Goal: Information Seeking & Learning: Learn about a topic

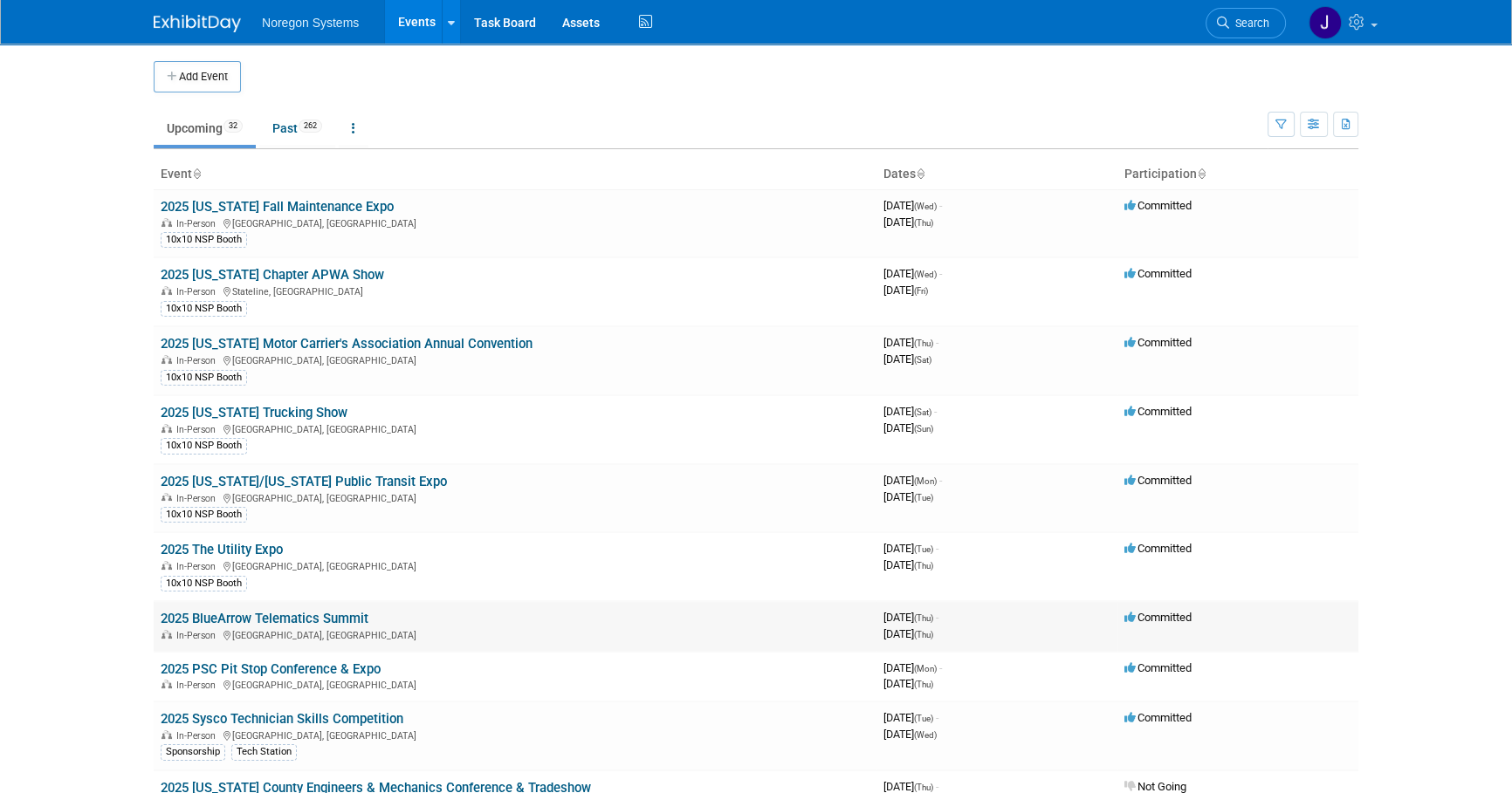
click at [285, 612] on link "2025 BlueArrow Telematics Summit" at bounding box center [265, 618] width 208 height 16
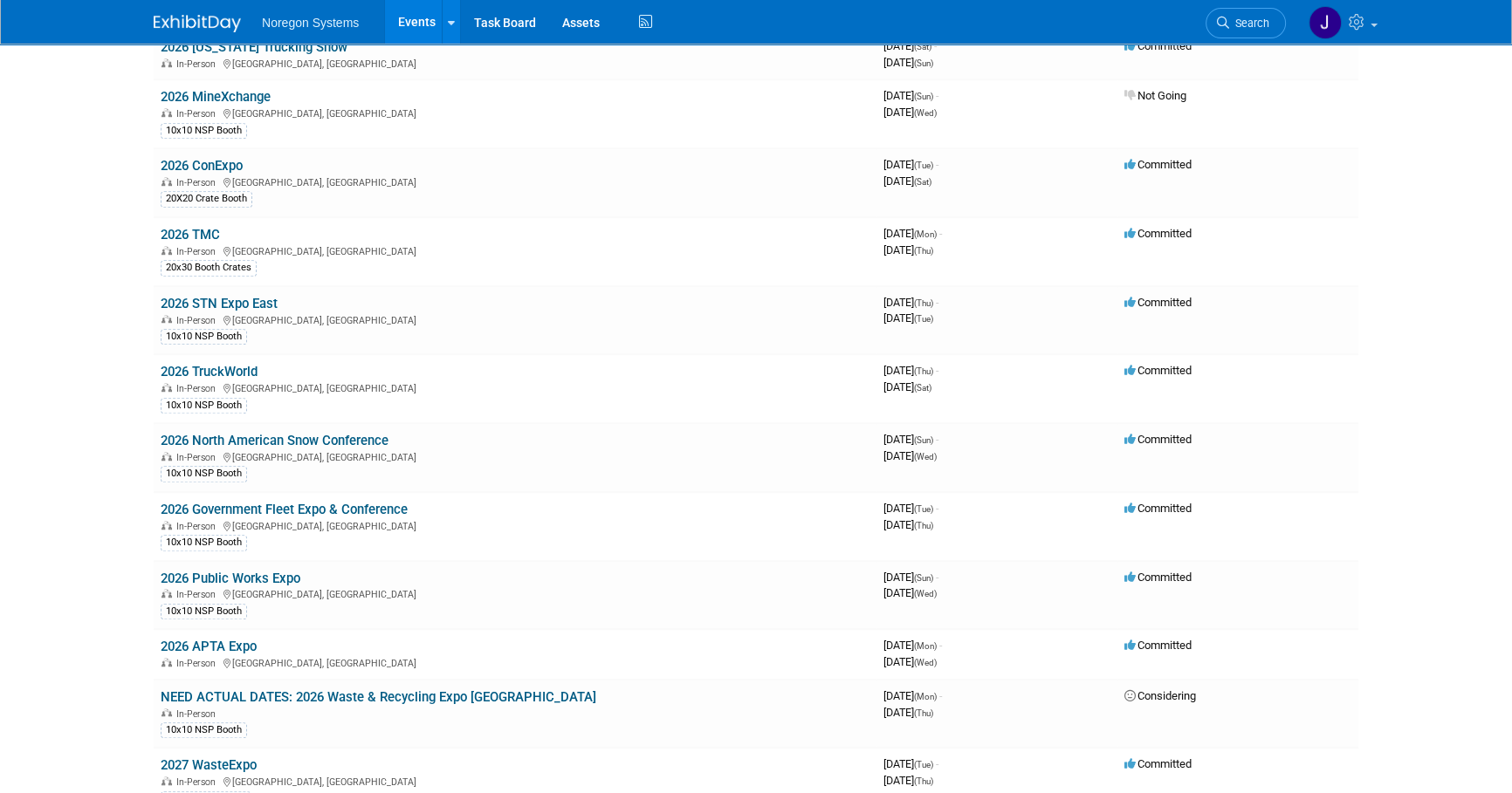
scroll to position [1678, 0]
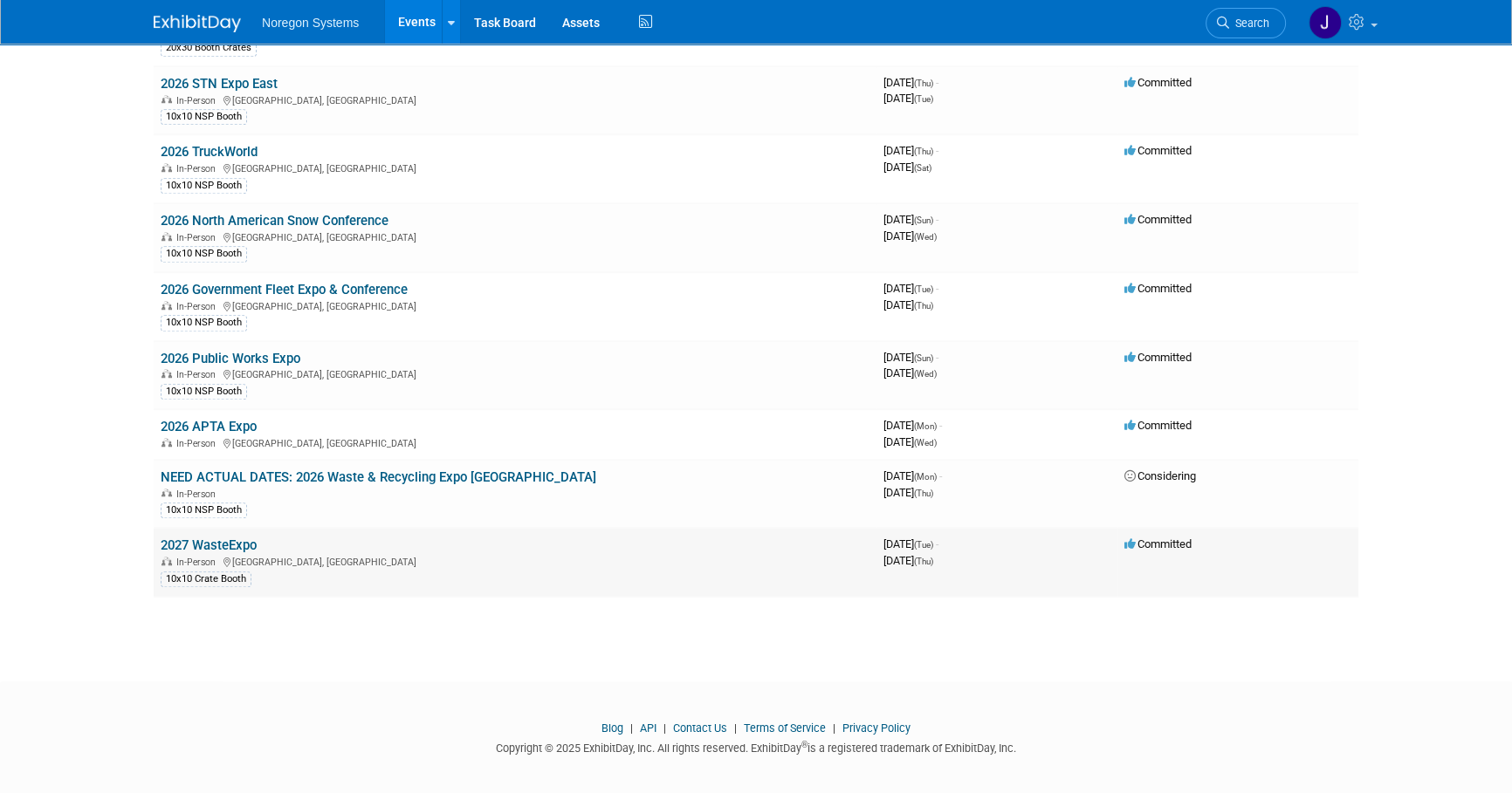
click at [245, 537] on link "2027 WasteExpo" at bounding box center [208, 545] width 96 height 16
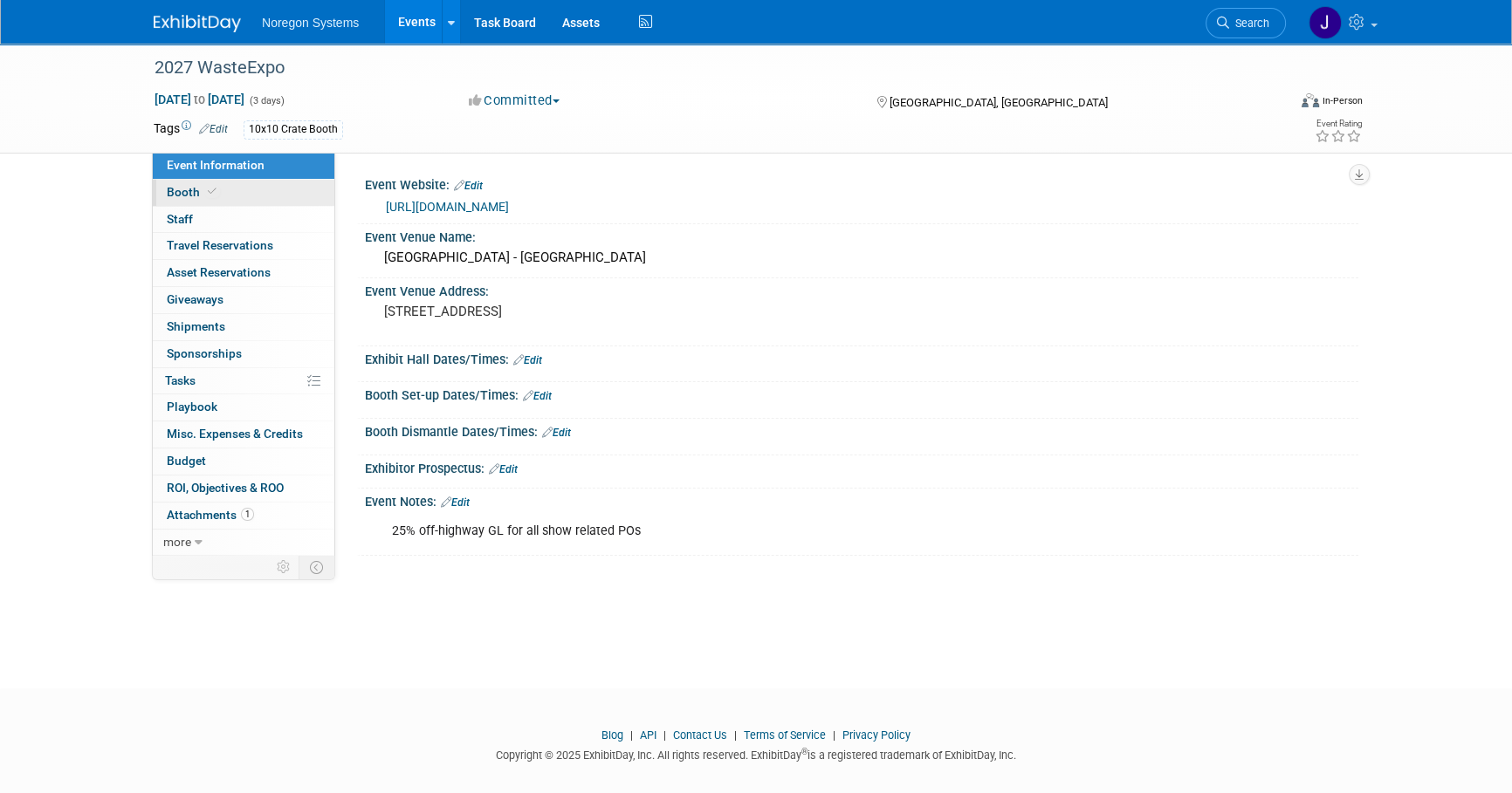
click at [265, 198] on link "Booth" at bounding box center [243, 193] width 182 height 26
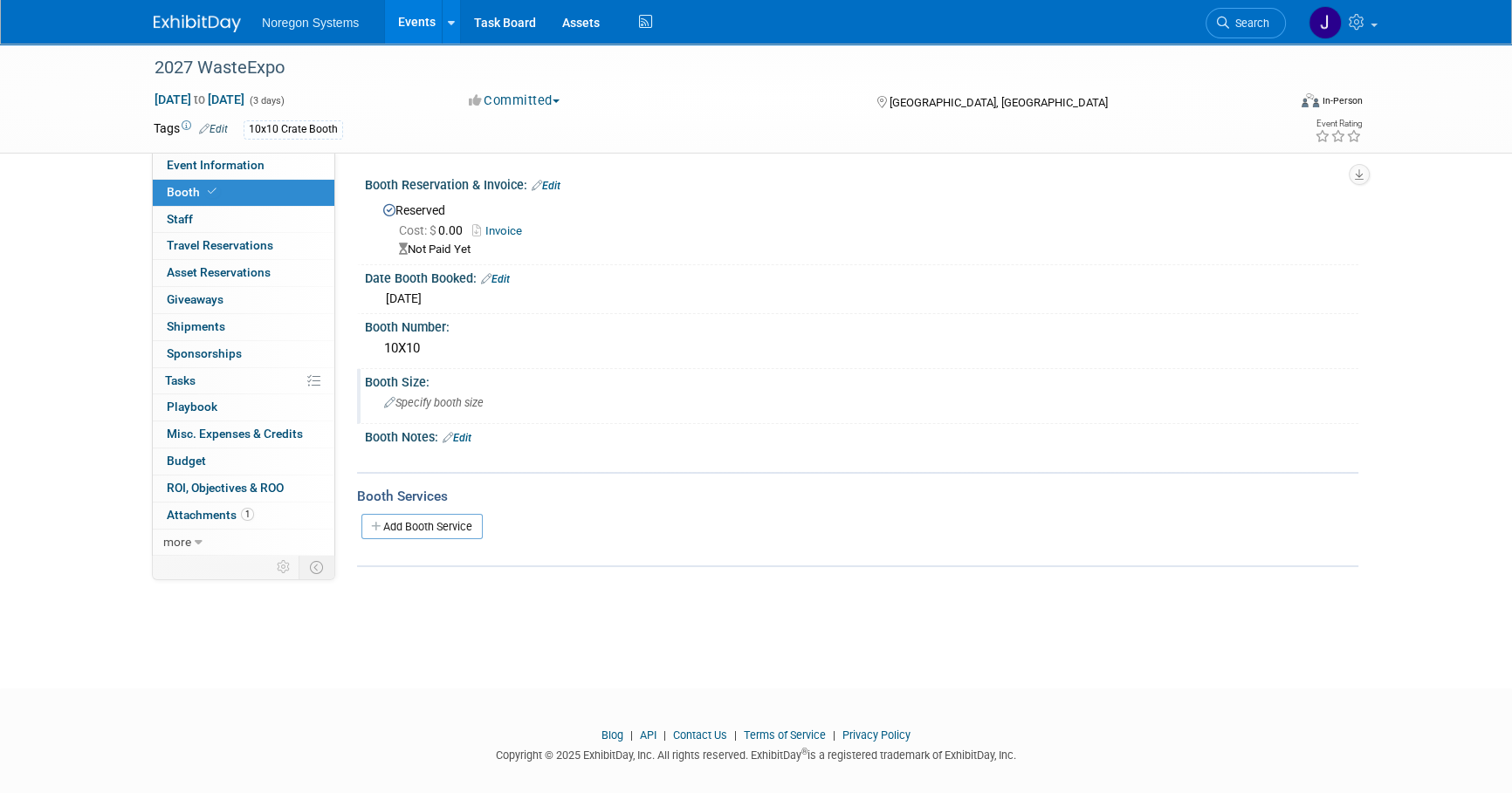
click at [433, 392] on div "Specify booth size" at bounding box center [861, 402] width 967 height 27
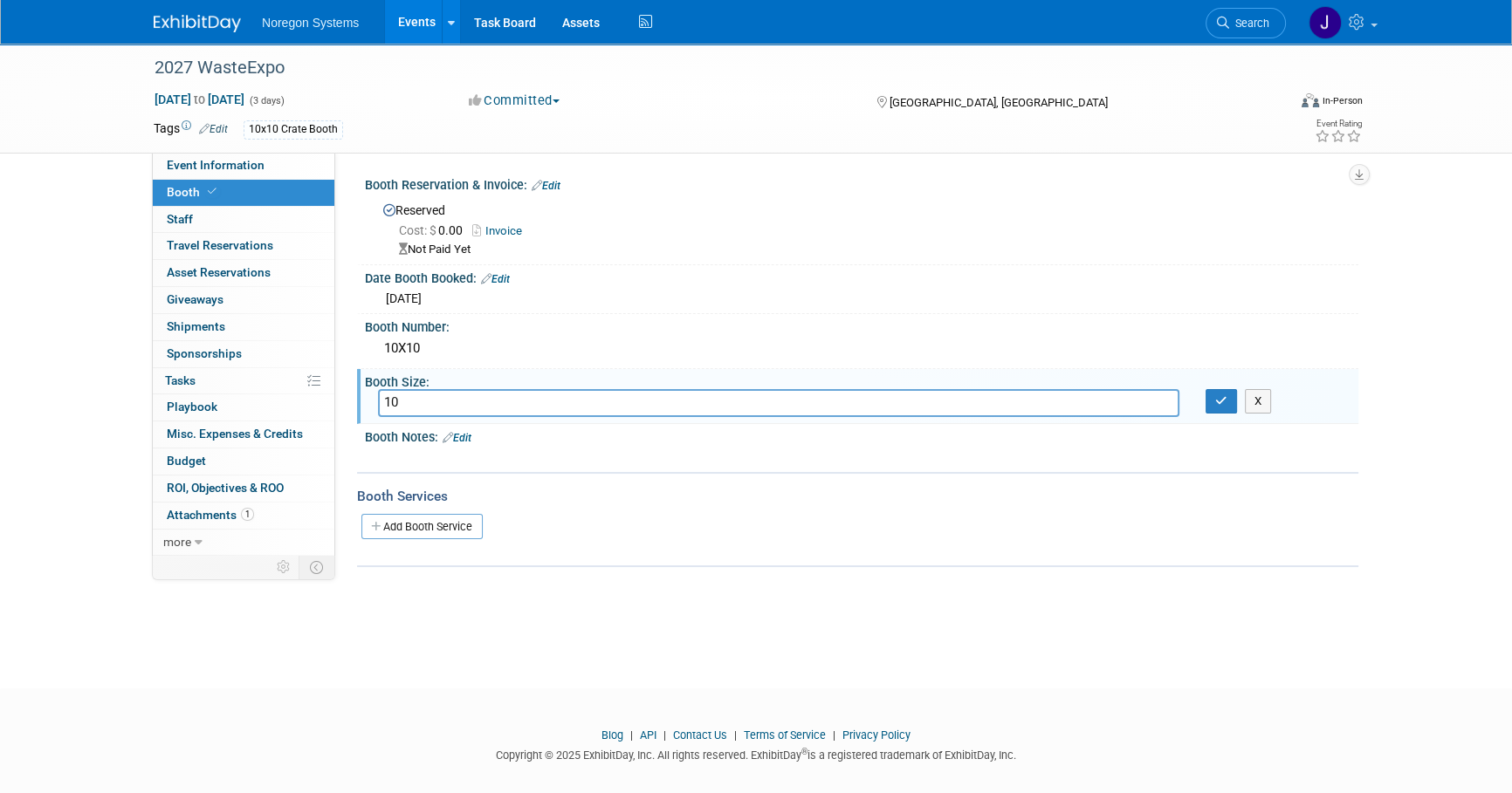
type input "1"
click at [442, 347] on div "10X10" at bounding box center [861, 349] width 967 height 27
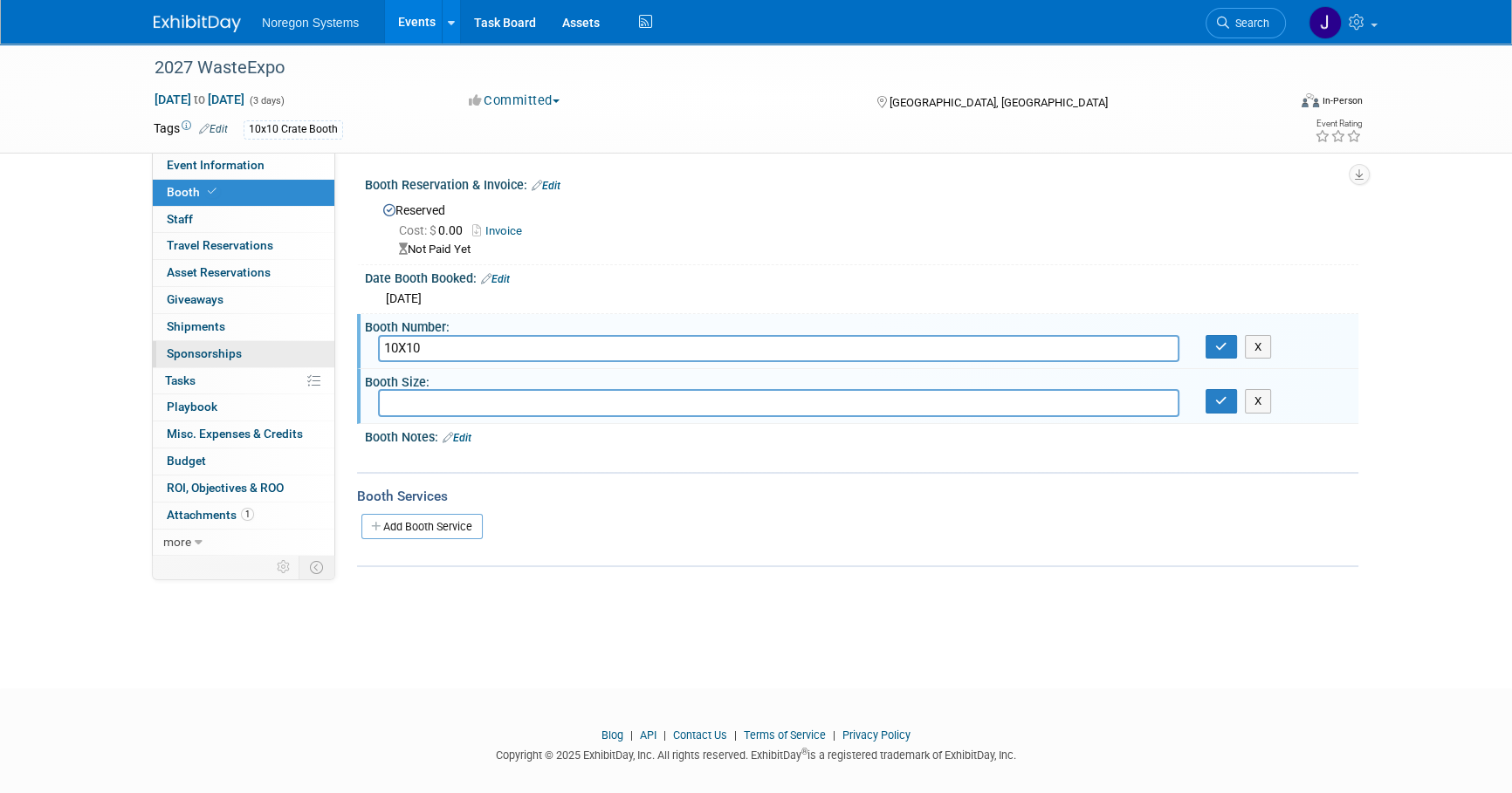
drag, startPoint x: 463, startPoint y: 343, endPoint x: 297, endPoint y: 348, distance: 166.1
click at [297, 348] on div "Event Information Event Info Booth Booth 0 Staff 0 Staff 0 Travel Reservations …" at bounding box center [756, 306] width 1231 height 524
click at [551, 400] on input "text" at bounding box center [779, 402] width 802 height 27
paste input "10X10"
type input "10X10"
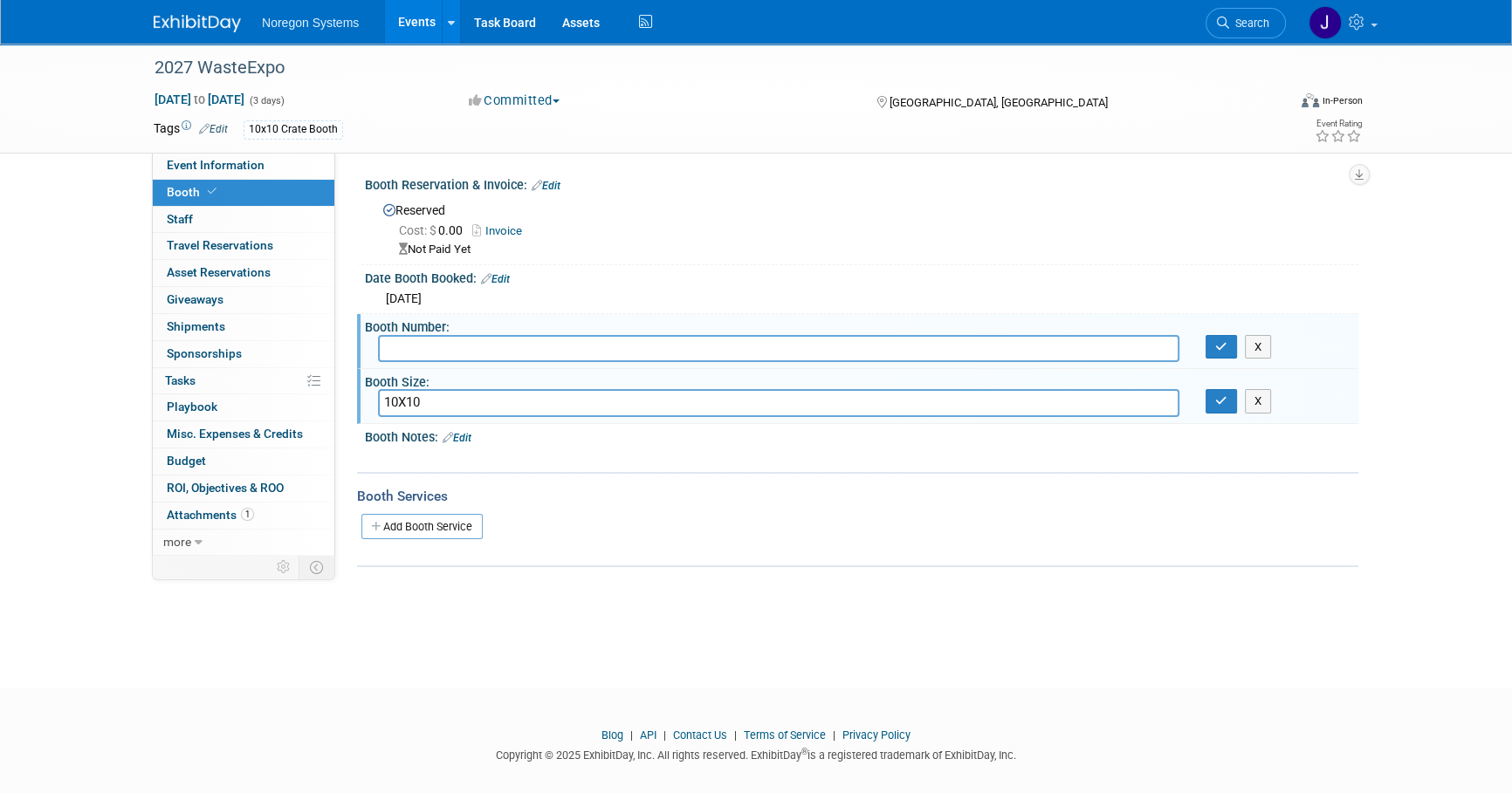
click at [550, 352] on input "text" at bounding box center [779, 349] width 802 height 27
click at [441, 342] on input "text" at bounding box center [779, 349] width 802 height 27
type input "2309"
click at [1215, 348] on icon "button" at bounding box center [1221, 347] width 12 height 11
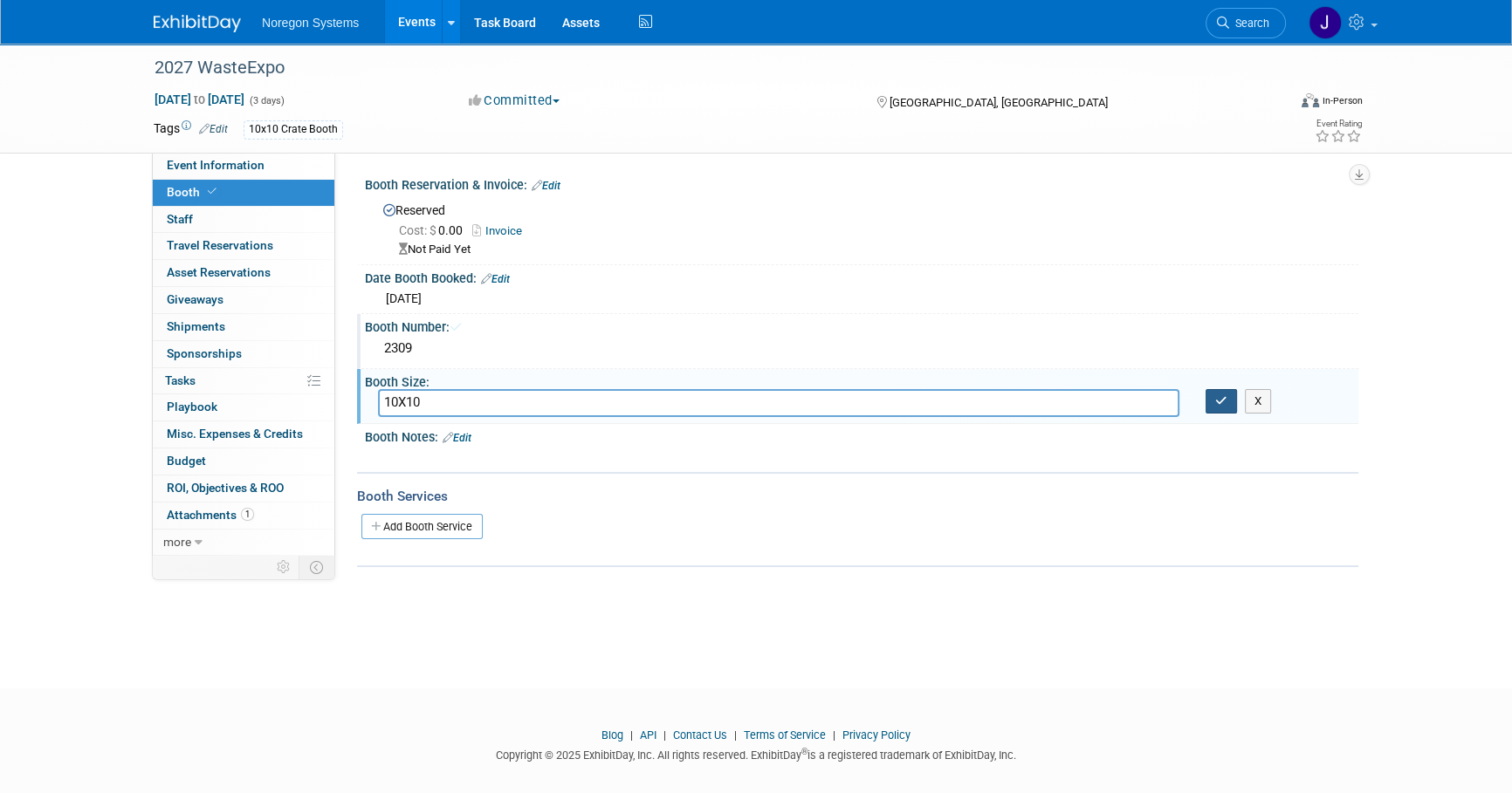
click at [1219, 404] on icon "button" at bounding box center [1221, 401] width 12 height 11
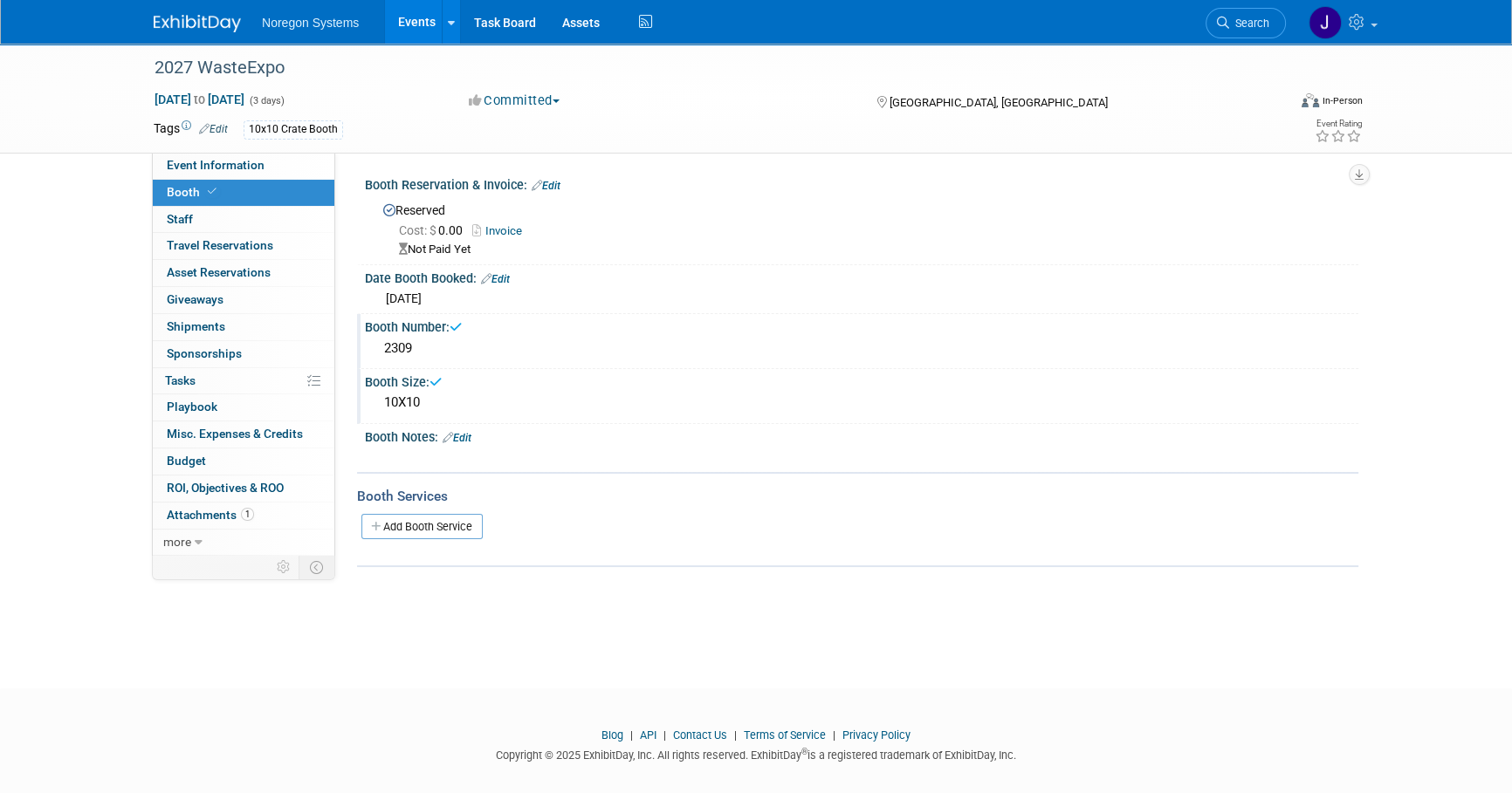
click at [1059, 600] on div "2027 WasteExpo May 4, 2027 to May 6, 2027 (3 days) May 4, 2027 to May 6, 2027 C…" at bounding box center [756, 350] width 1512 height 613
click at [209, 13] on link at bounding box center [207, 15] width 109 height 14
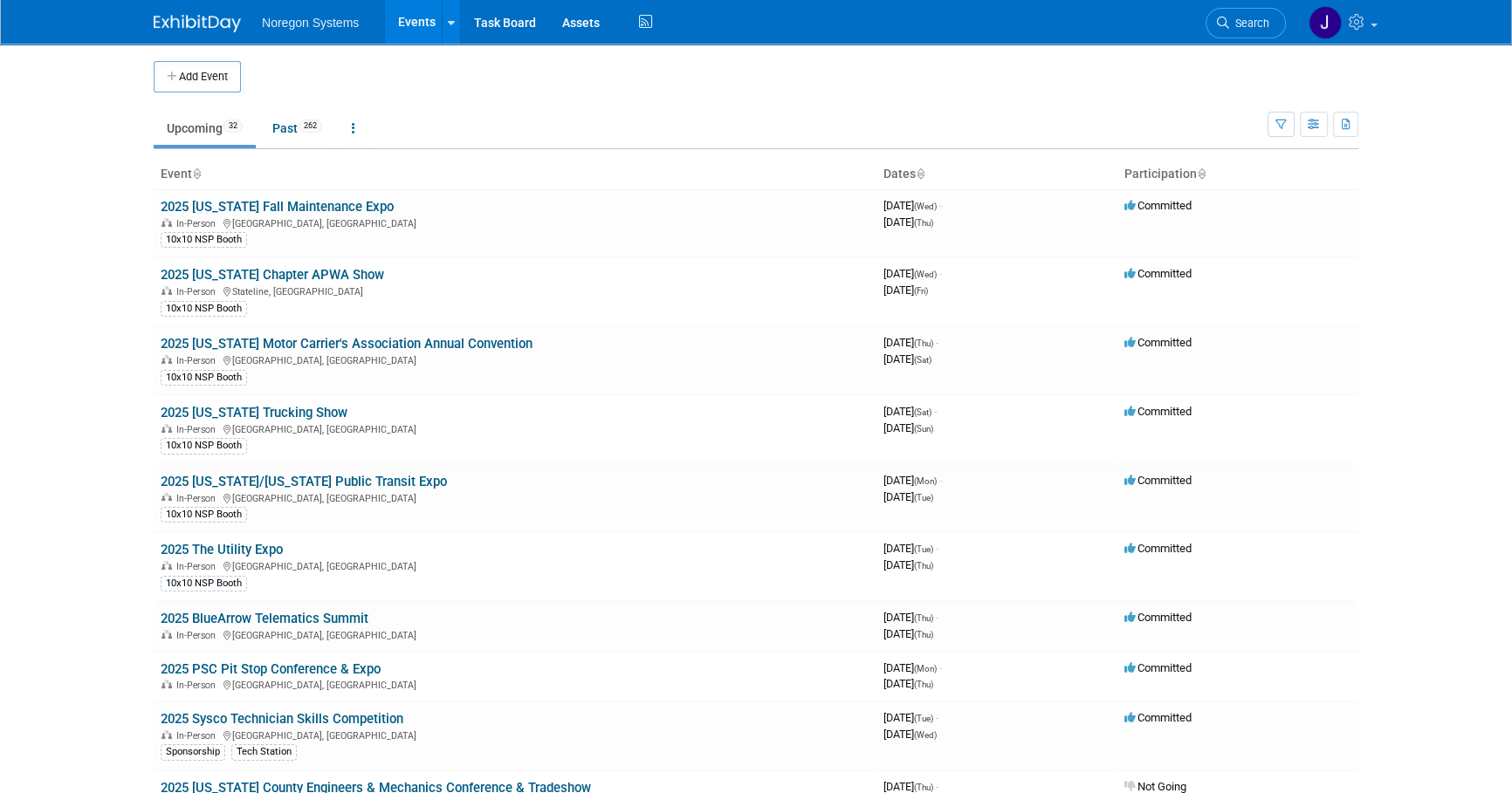
click at [182, 111] on link "Upcoming 32" at bounding box center [205, 128] width 102 height 33
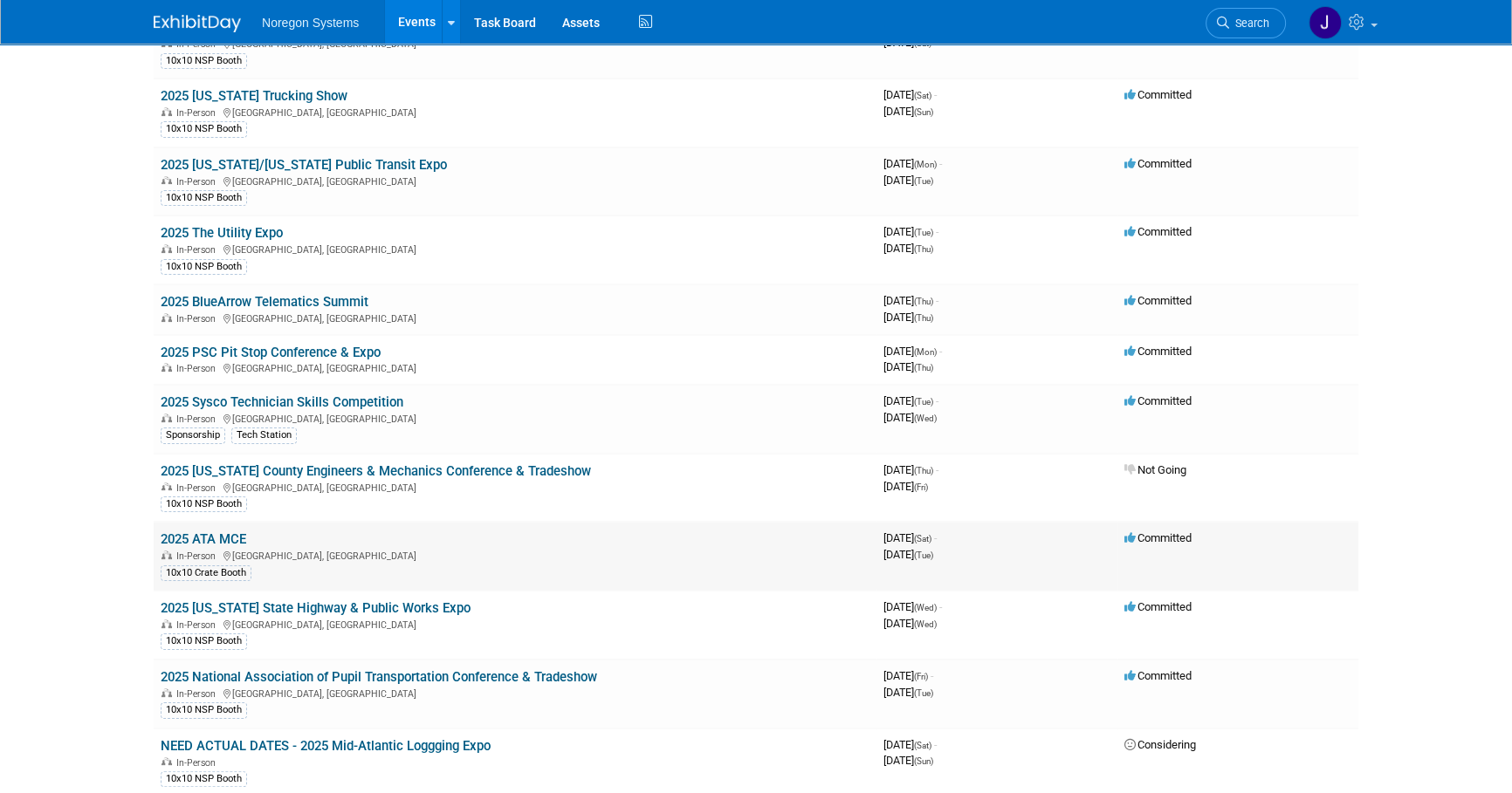
scroll to position [396, 0]
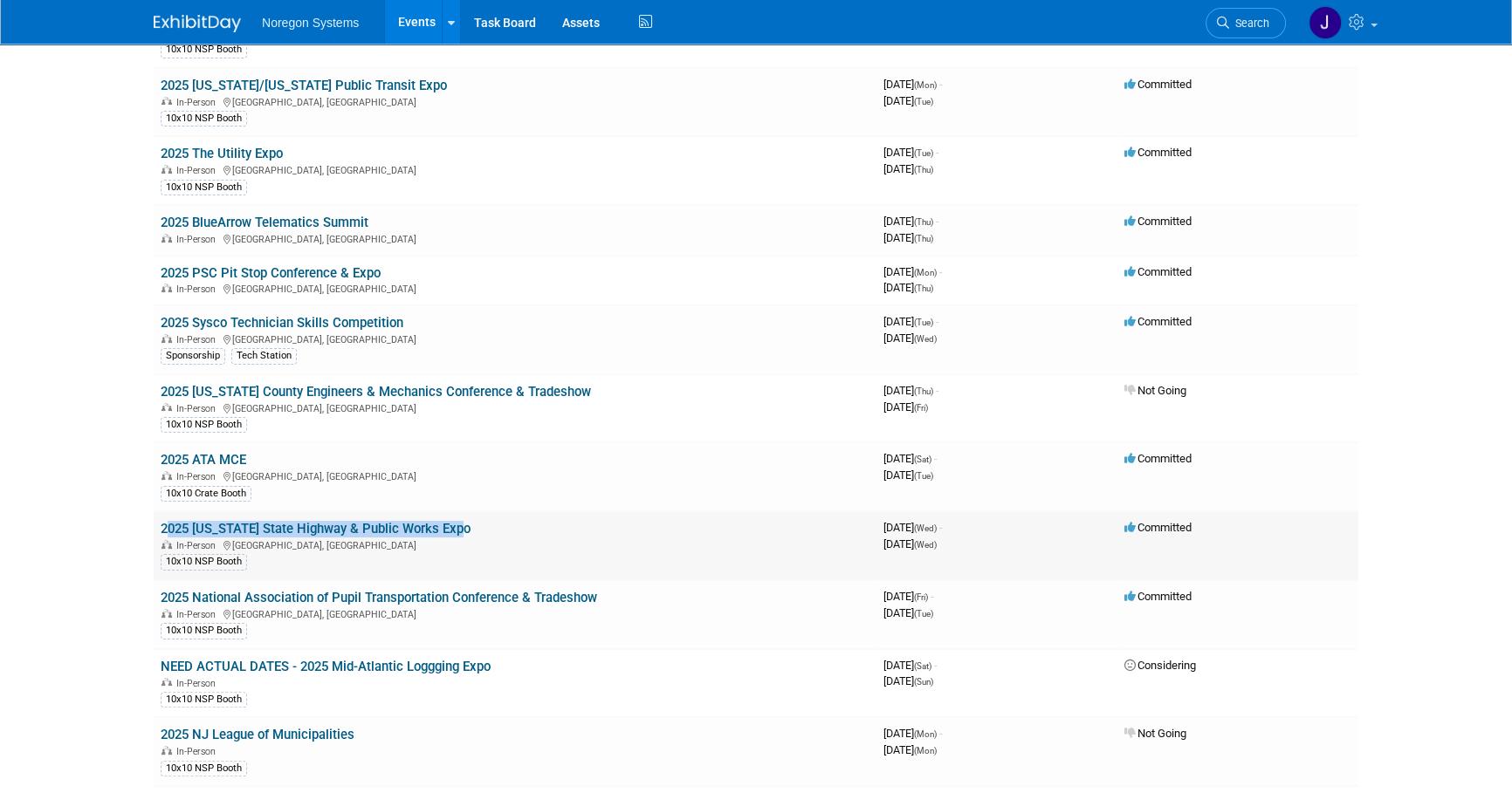
drag, startPoint x: 463, startPoint y: 522, endPoint x: 162, endPoint y: 525, distance: 301.0
click at [162, 525] on td "2025 New York State Highway & Public Works Expo In-Person Syracuse, NY 10x10 NS…" at bounding box center [515, 546] width 723 height 69
copy link "2025 [US_STATE] State Highway & Public Works Expo"
click at [1382, 397] on html "Noregon Systems Events Add Event Bulk Upload Events Shareable Event Boards Rece…" at bounding box center [756, 0] width 1512 height 793
click at [442, 527] on link "2025 [US_STATE] State Highway & Public Works Expo" at bounding box center [315, 528] width 310 height 16
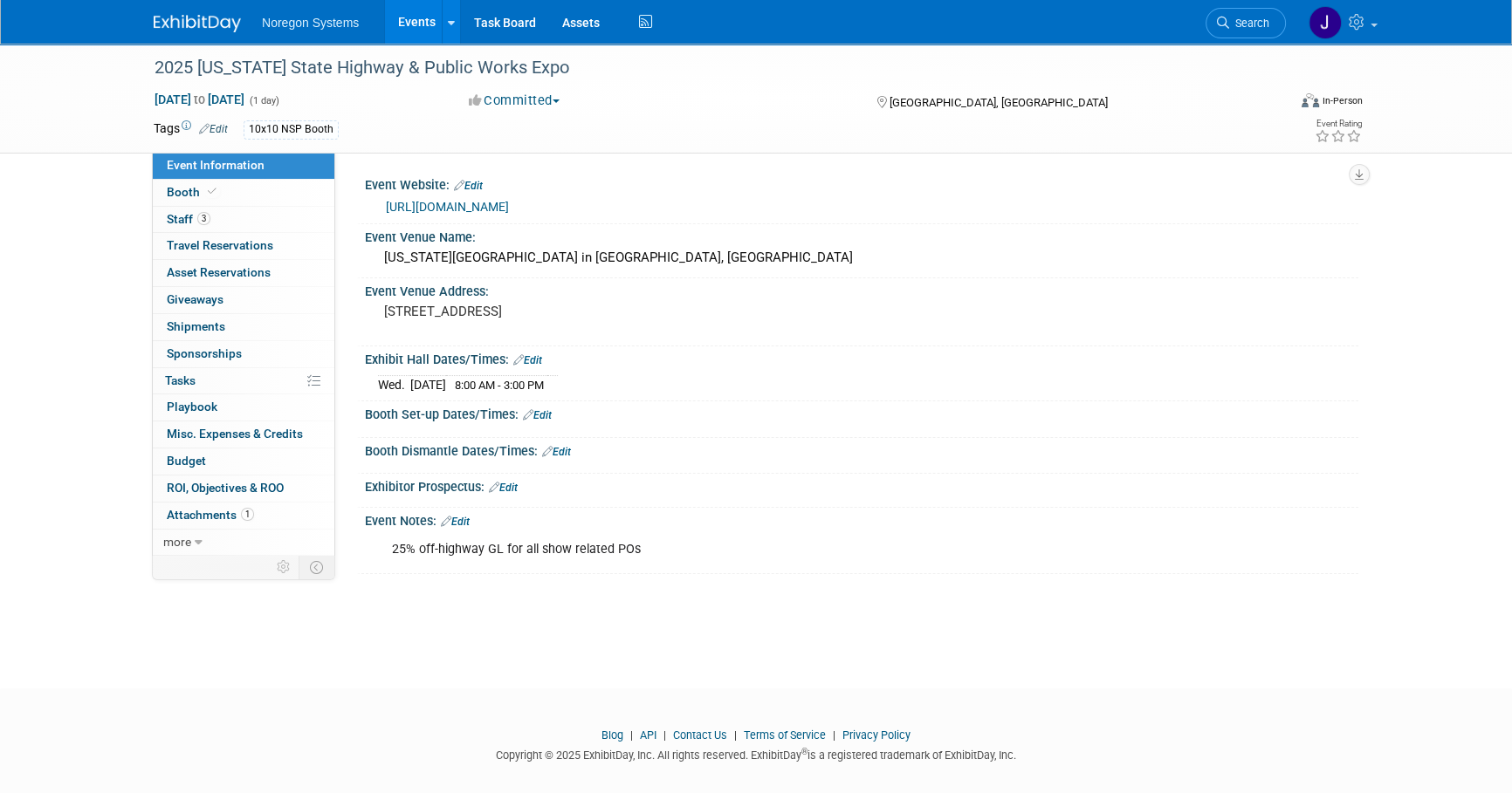
click at [204, 27] on img at bounding box center [197, 23] width 88 height 17
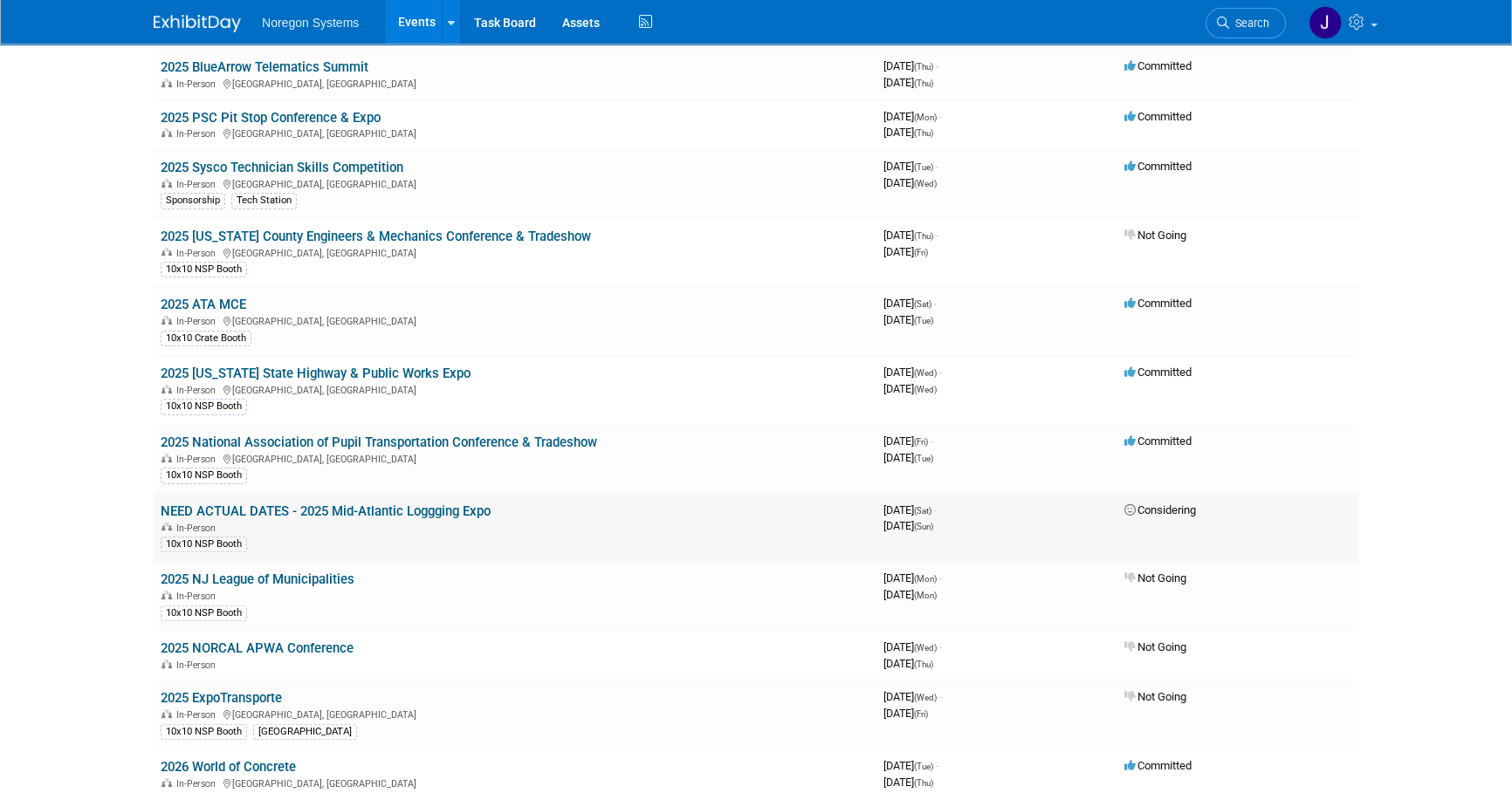
scroll to position [555, 0]
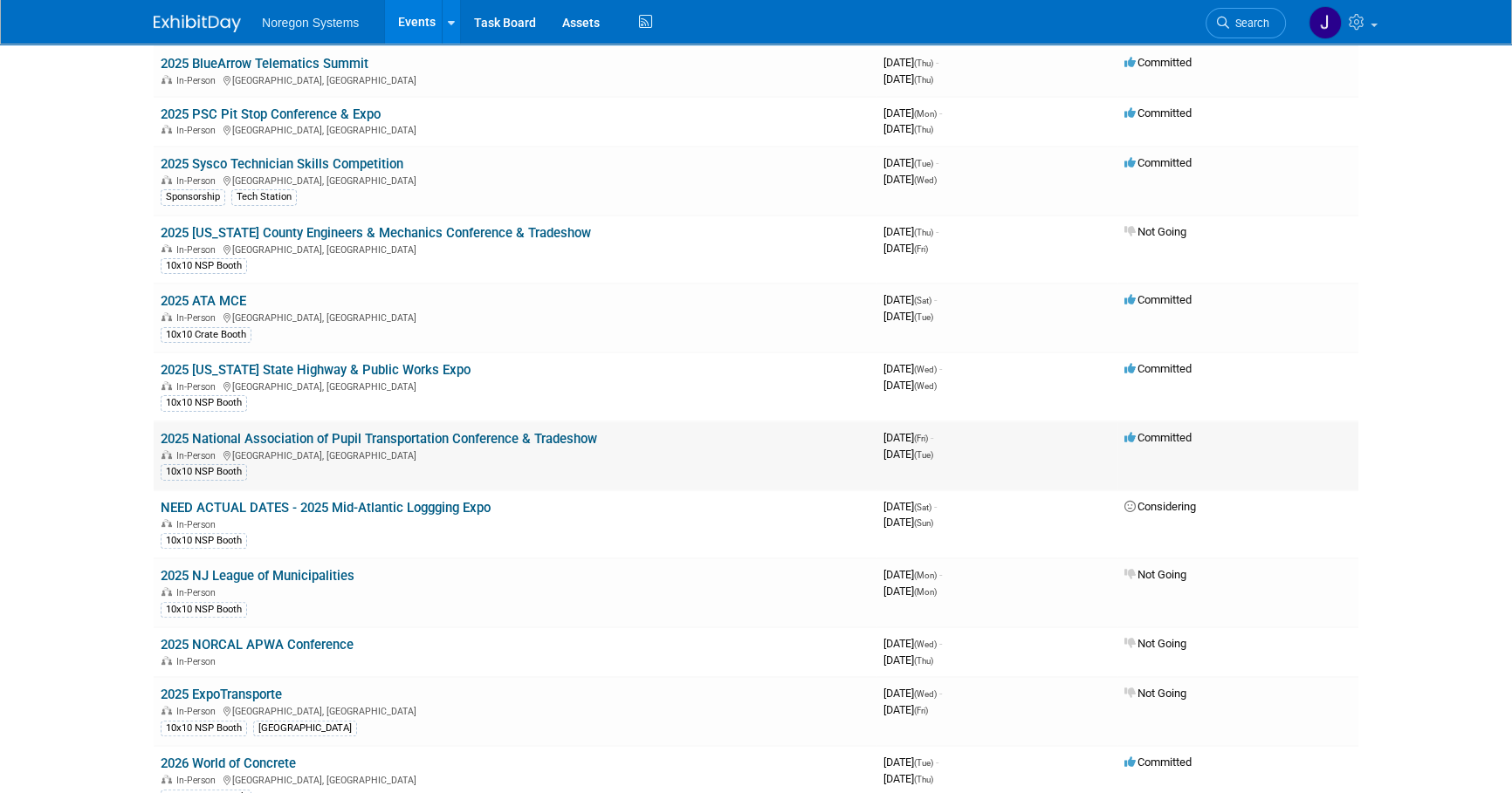
drag, startPoint x: 606, startPoint y: 436, endPoint x: 156, endPoint y: 424, distance: 450.2
click at [156, 424] on td "2025 National Association of Pupil Transportation Conference & Tradeshow In-Per…" at bounding box center [515, 456] width 723 height 69
copy link "2025 National Association of Pupil Transportation Conference & Tradeshow"
click at [415, 365] on link "2025 [US_STATE] State Highway & Public Works Expo" at bounding box center [315, 370] width 310 height 16
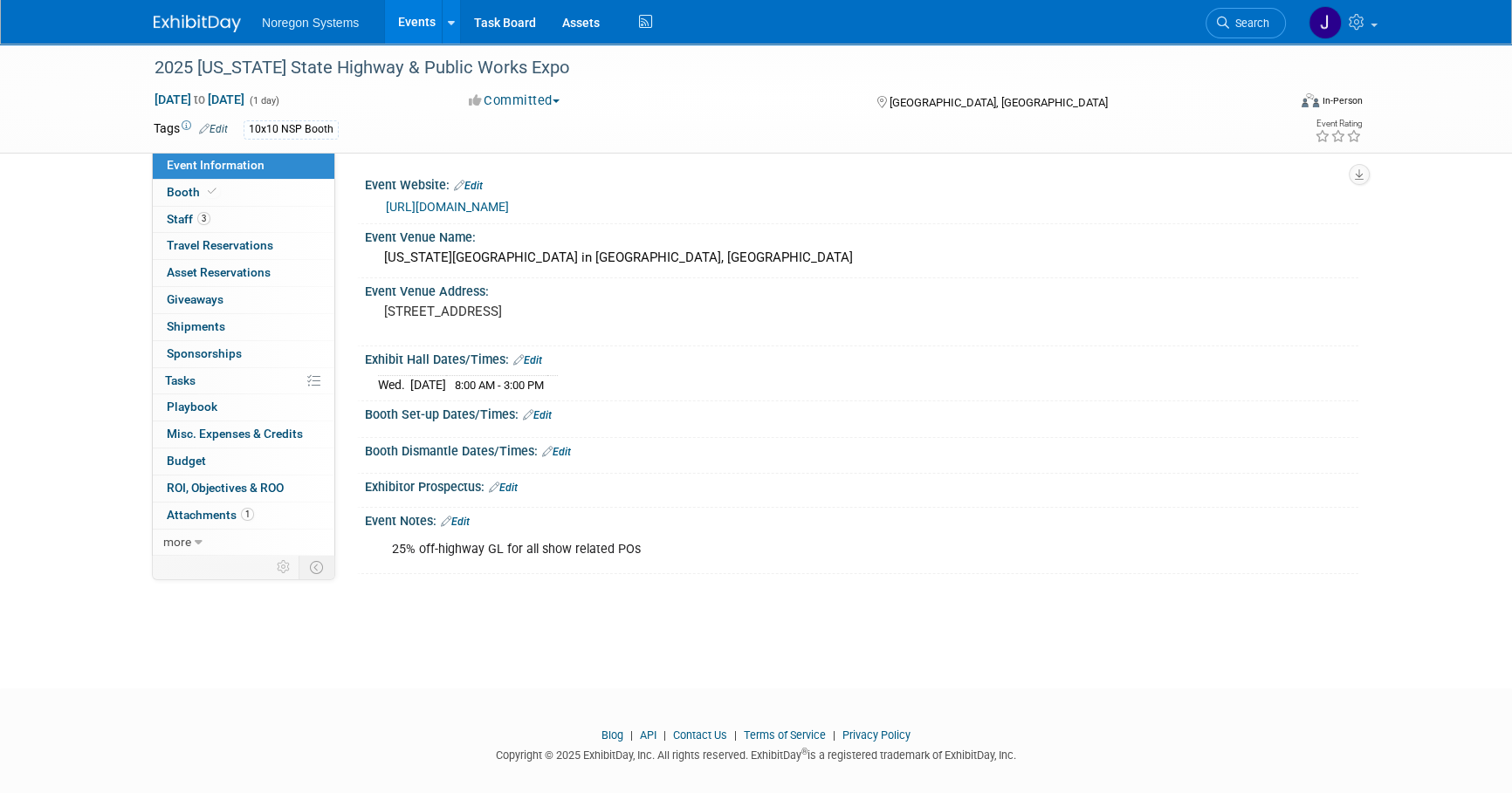
click at [509, 208] on link "https://superintendentsprofile.com/nys-expo/attendees" at bounding box center [447, 206] width 123 height 14
click at [280, 186] on link "Booth" at bounding box center [243, 193] width 182 height 26
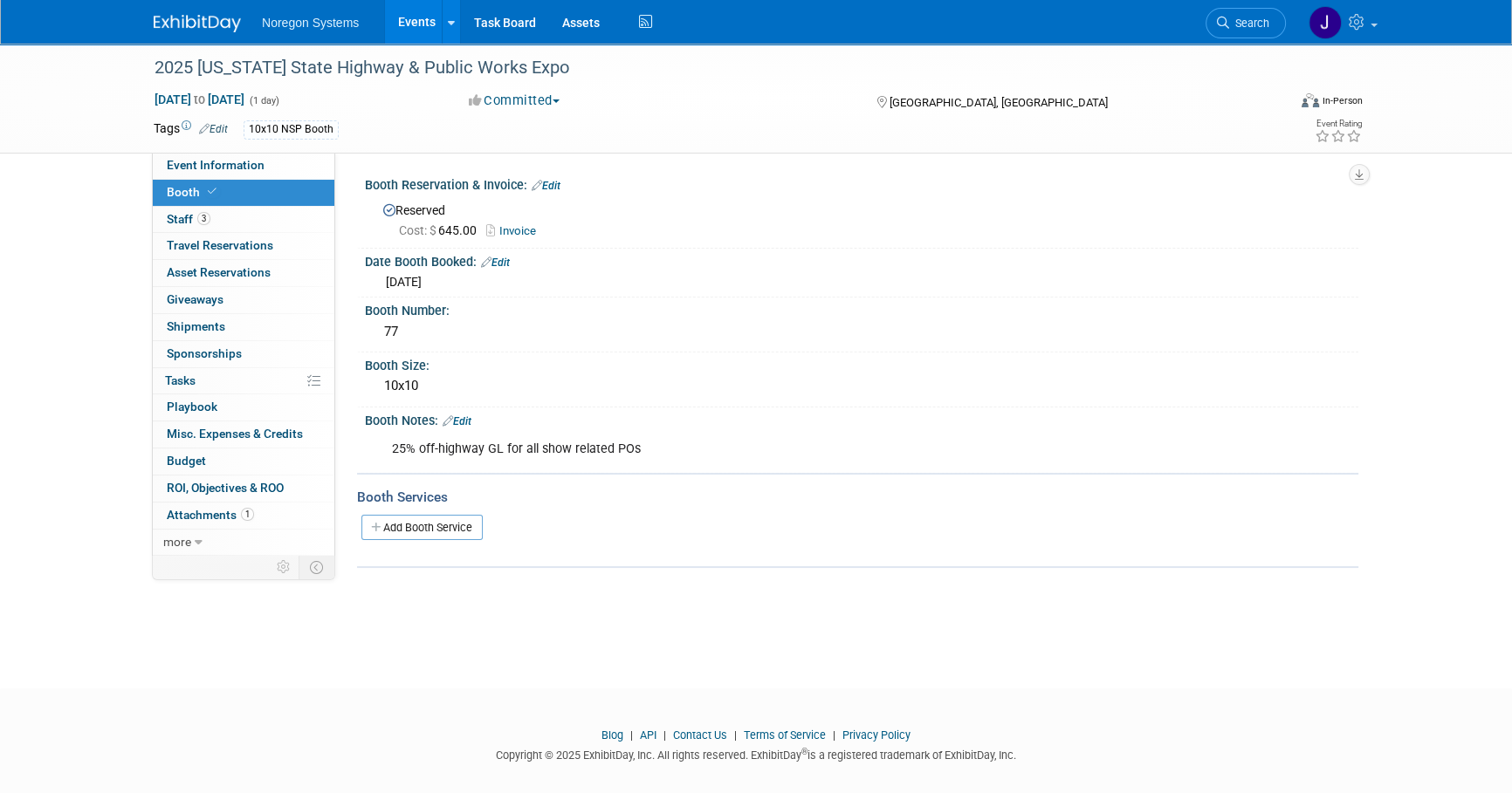
drag, startPoint x: 190, startPoint y: 28, endPoint x: 228, endPoint y: 30, distance: 38.1
click at [191, 28] on img at bounding box center [197, 23] width 88 height 17
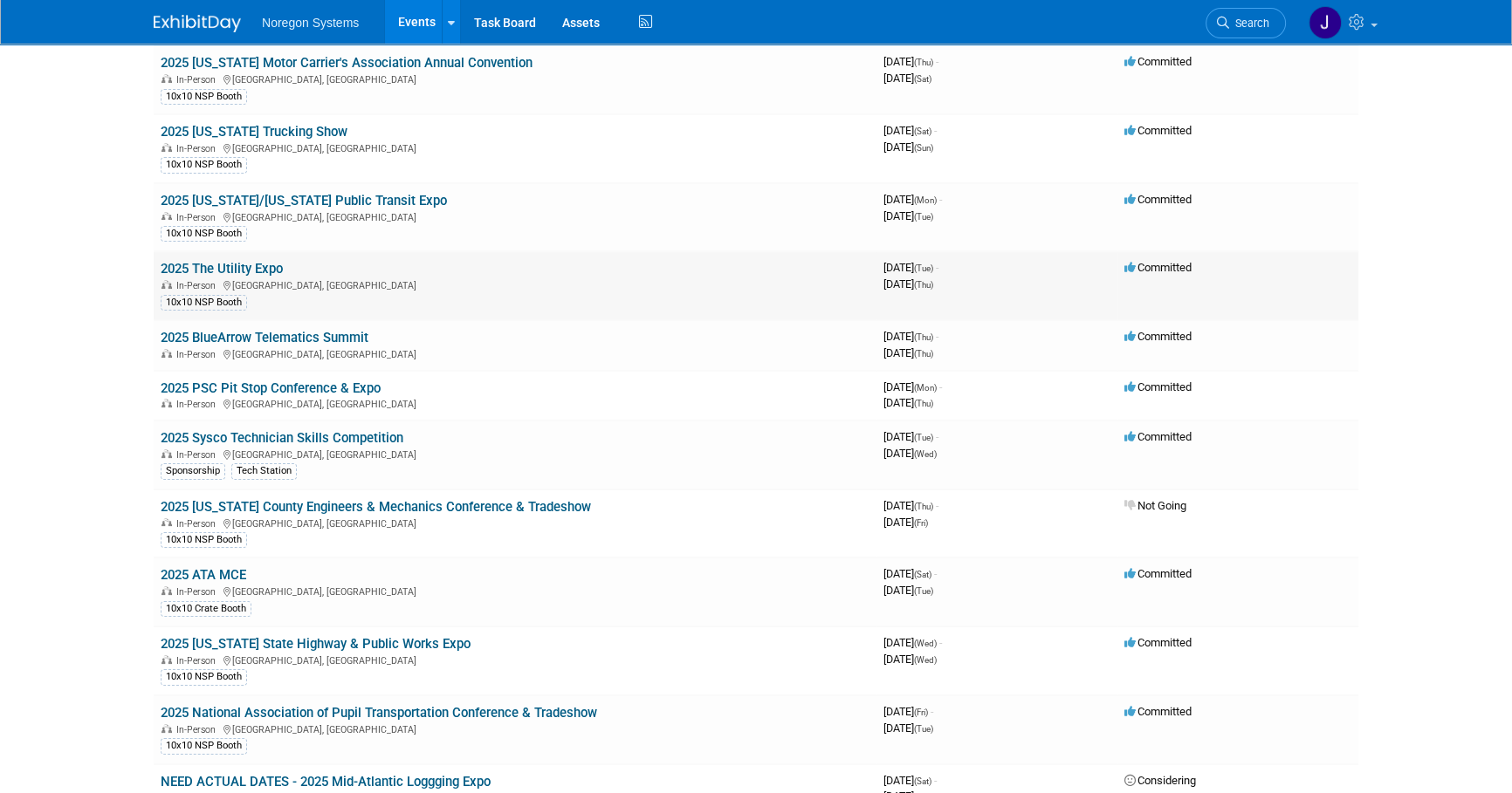
scroll to position [317, 0]
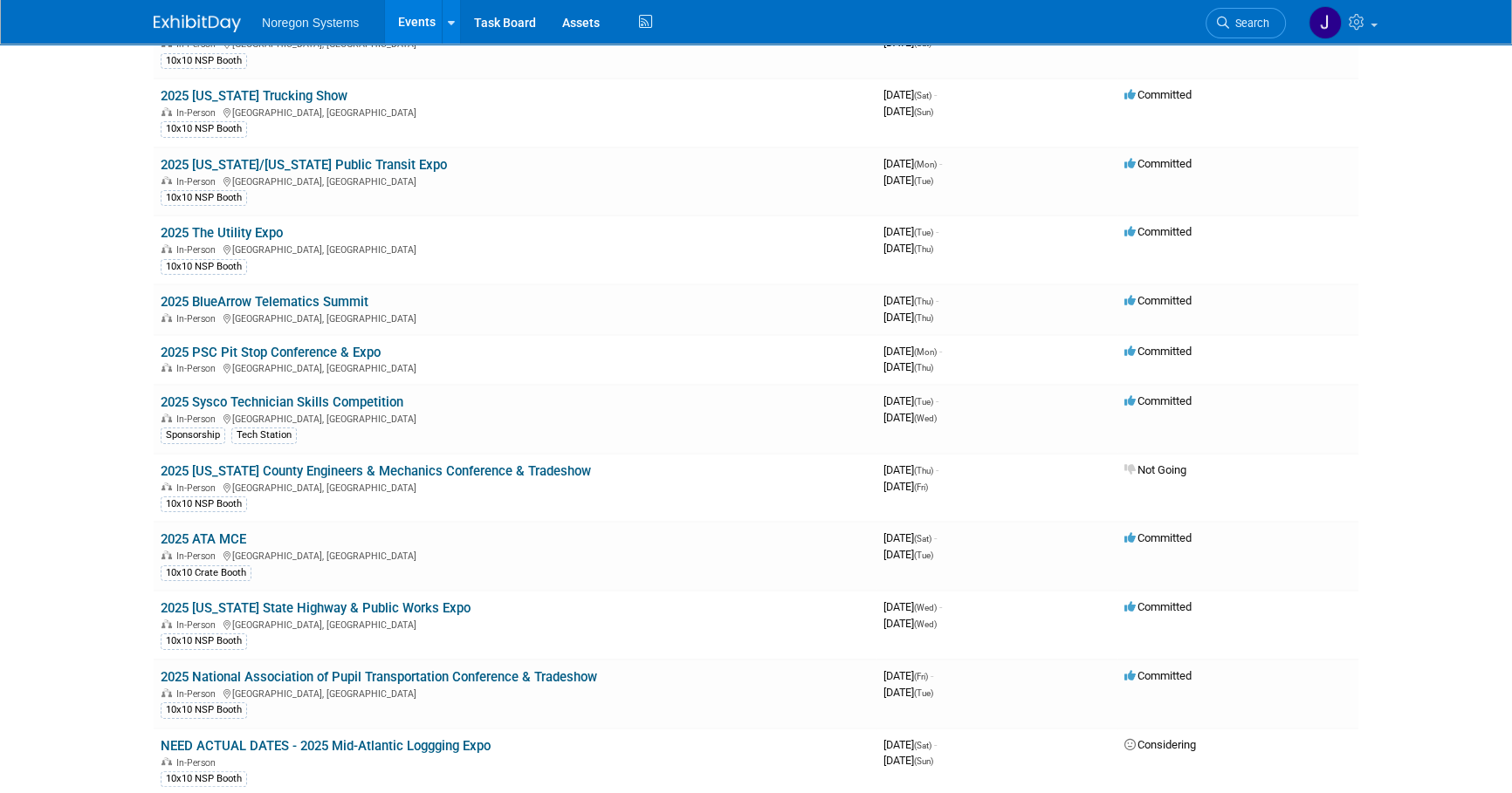
drag, startPoint x: 412, startPoint y: 402, endPoint x: 151, endPoint y: 397, distance: 261.0
click at [104, 472] on body "Noregon Systems Events Add Event Bulk Upload Events Shareable Event Boards Rece…" at bounding box center [756, 79] width 1512 height 793
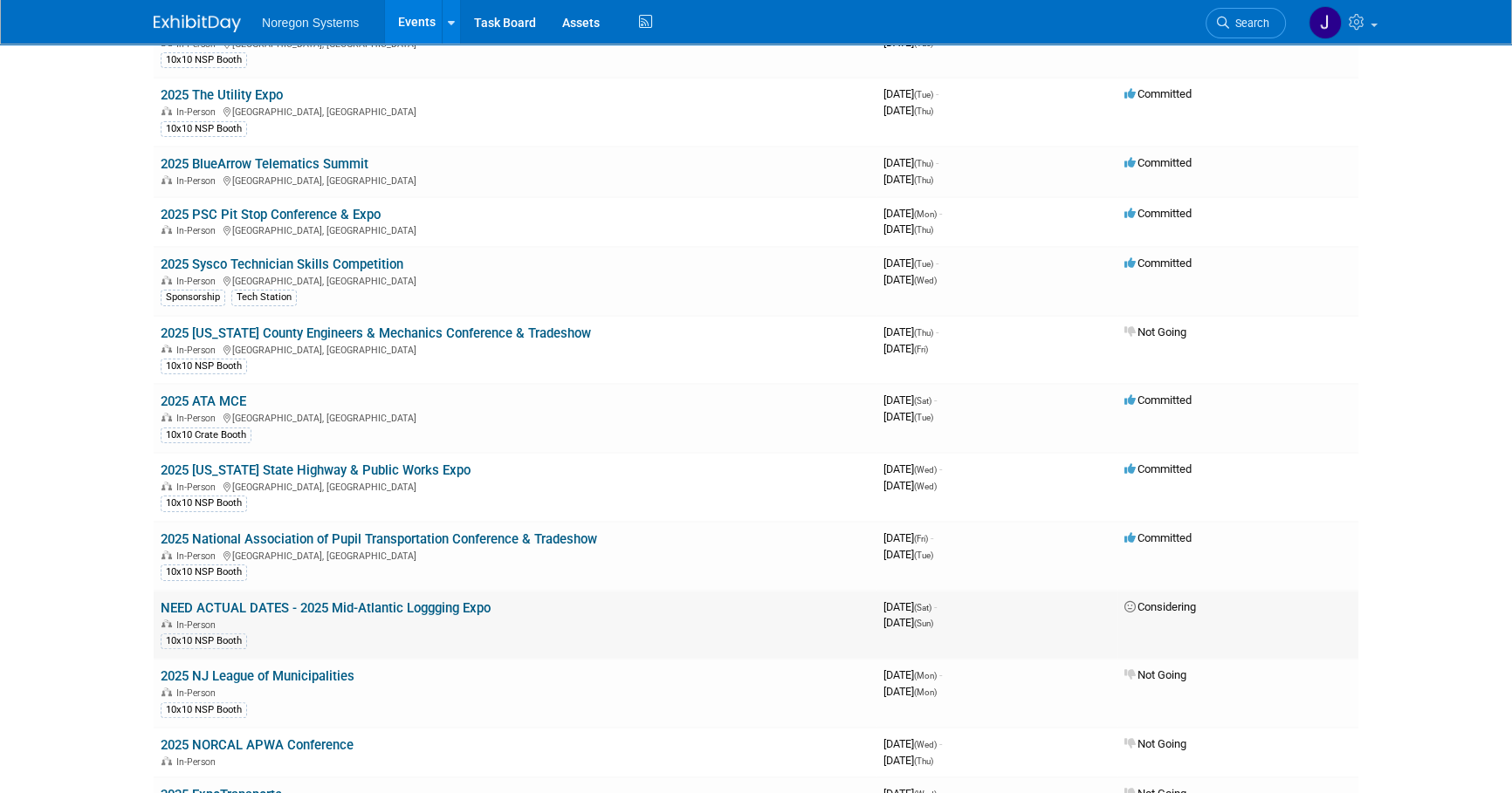
scroll to position [475, 0]
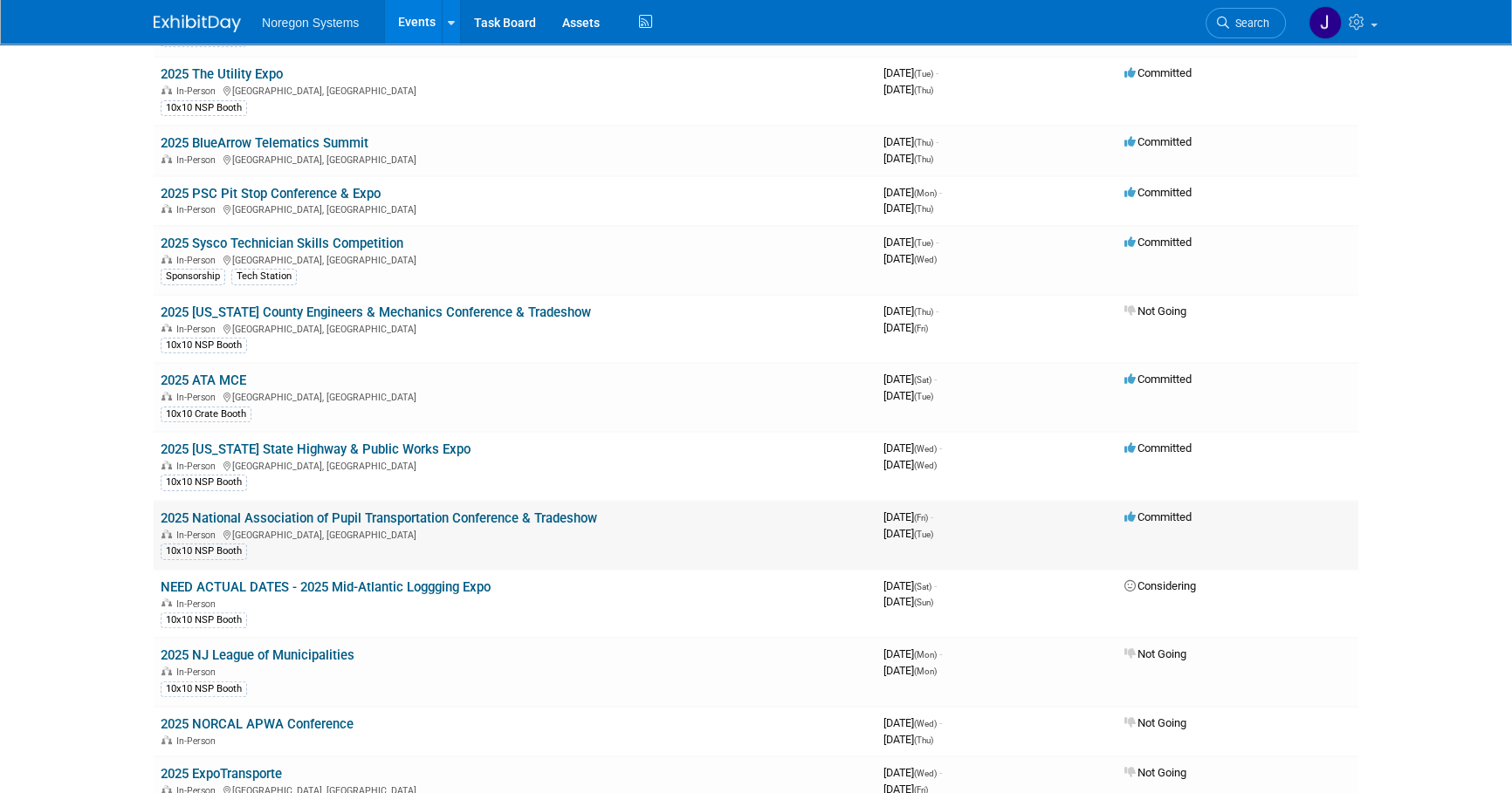
click at [572, 515] on link "2025 National Association of Pupil Transportation Conference & Tradeshow" at bounding box center [379, 517] width 436 height 16
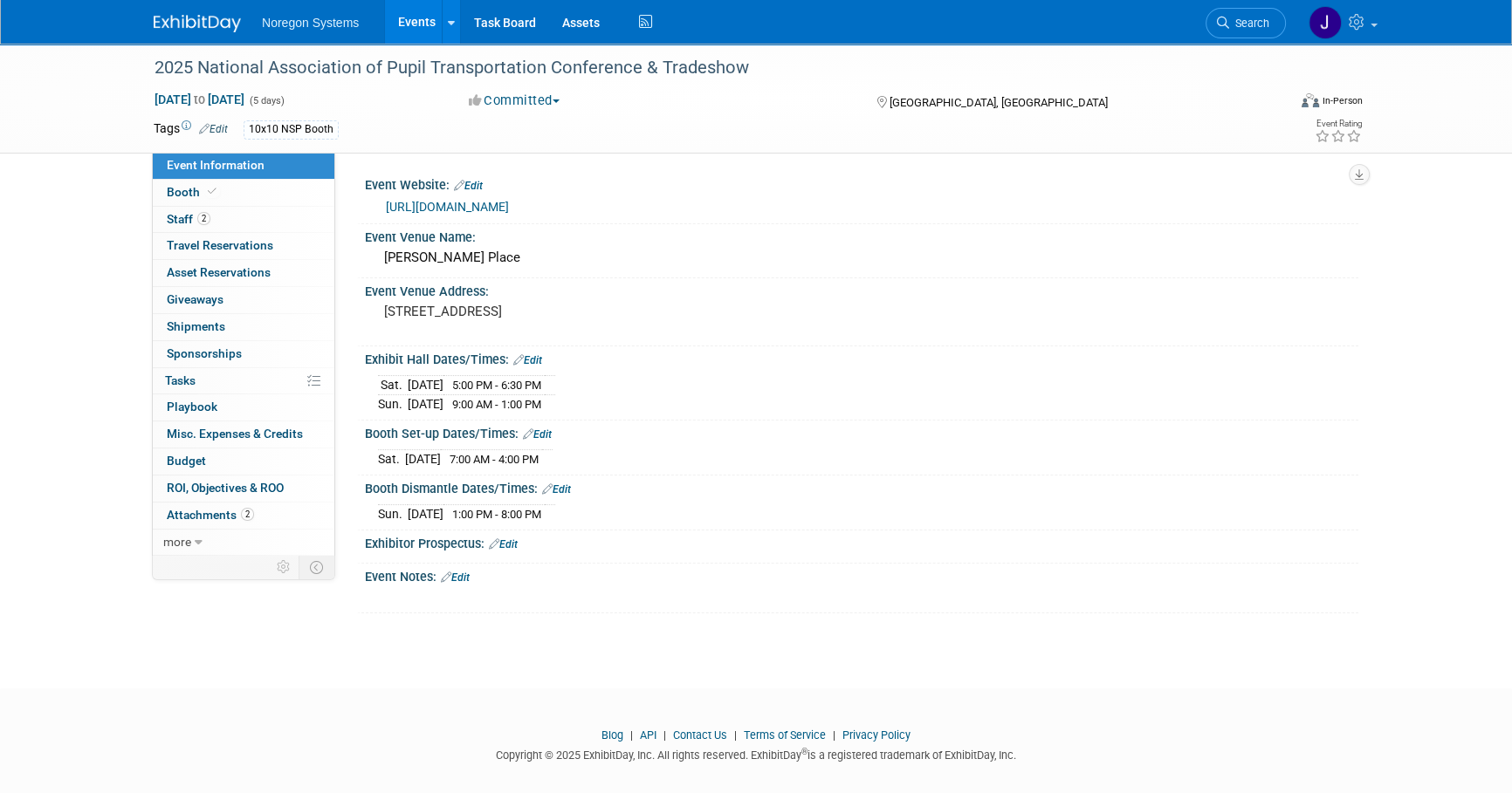
click at [509, 204] on link "[URL][DOMAIN_NAME]" at bounding box center [447, 206] width 123 height 14
click at [228, 185] on link "Booth" at bounding box center [243, 193] width 182 height 26
